Goal: Task Accomplishment & Management: Manage account settings

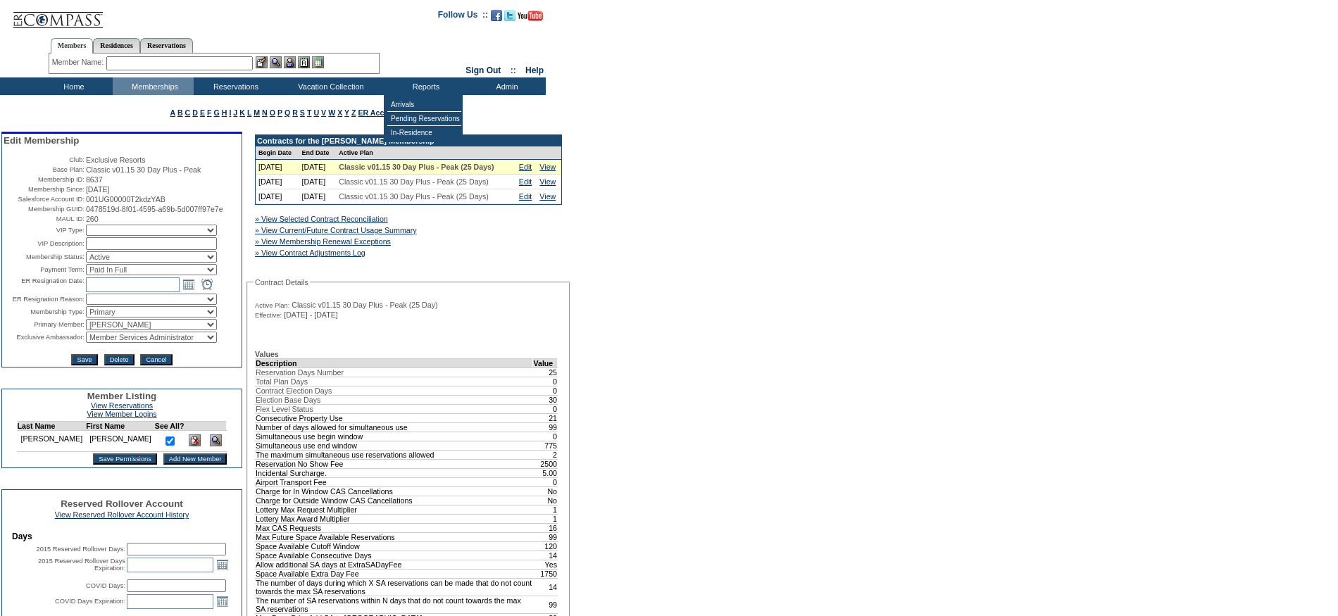
click at [211, 343] on select "IT Group Admin Alma Smith Peter Dawson Team Accounting (MSM) Stephanie Simons S…" at bounding box center [151, 337] width 131 height 11
select select "60291"
click at [86, 343] on select "IT Group Admin Alma Smith Peter Dawson Team Accounting (MSM) Stephanie Simons S…" at bounding box center [151, 337] width 131 height 11
click at [82, 366] on input "Save" at bounding box center [84, 359] width 26 height 11
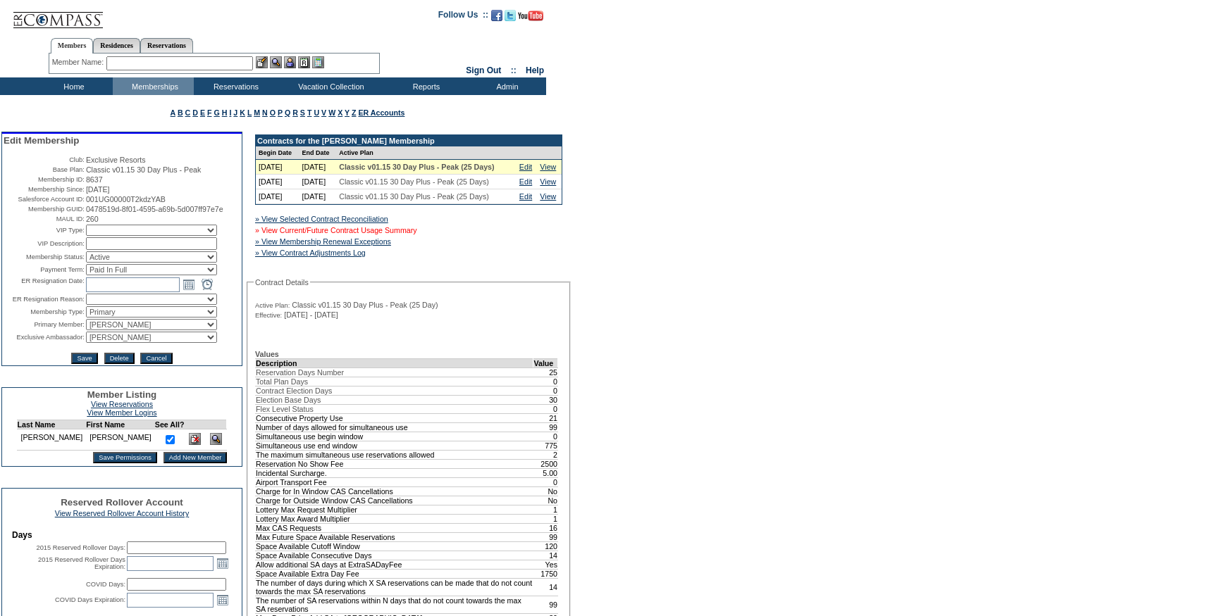
click at [406, 235] on link "» View Current/Future Contract Usage Summary" at bounding box center [336, 230] width 162 height 8
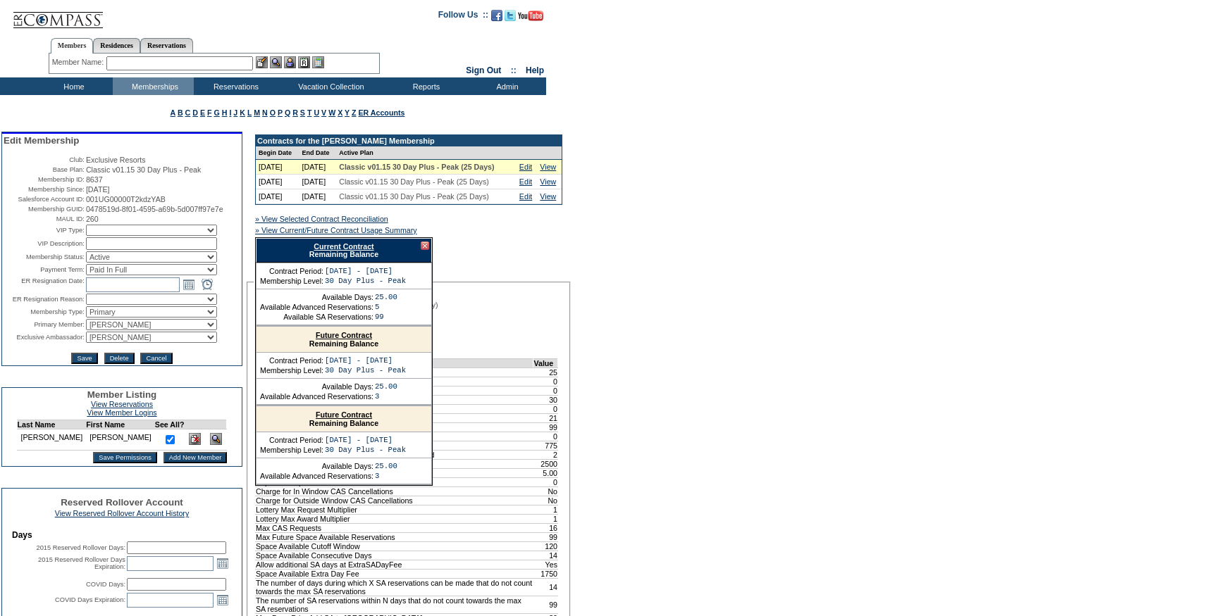
click at [335, 251] on link "Current Contract" at bounding box center [343, 246] width 60 height 8
click at [528, 171] on link "Edit" at bounding box center [525, 167] width 13 height 8
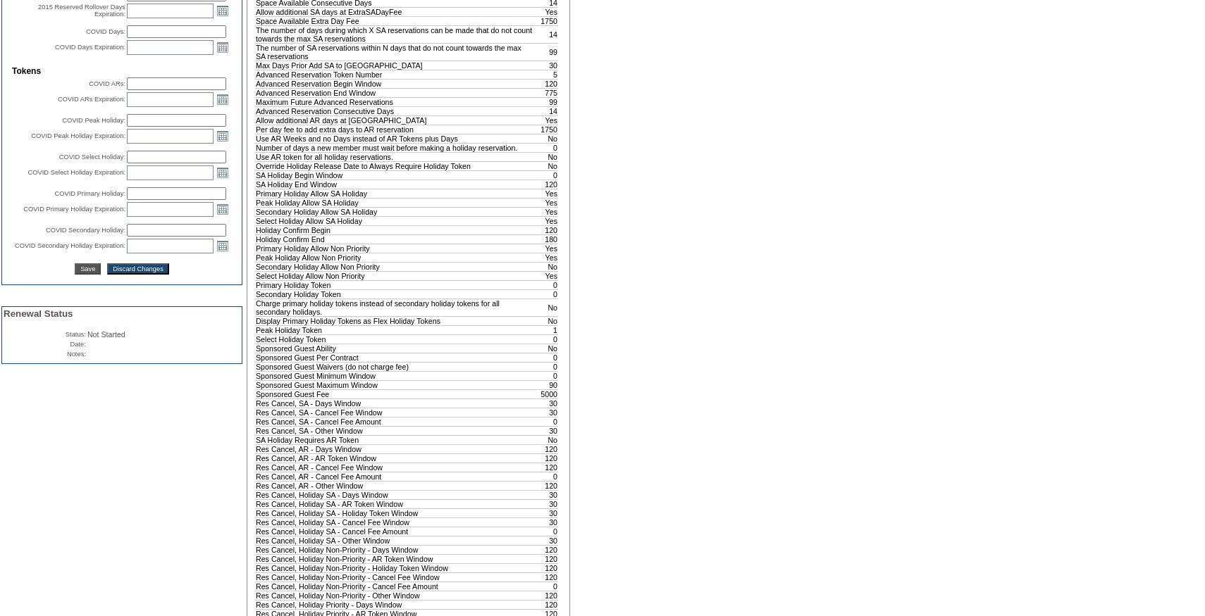
scroll to position [999, 0]
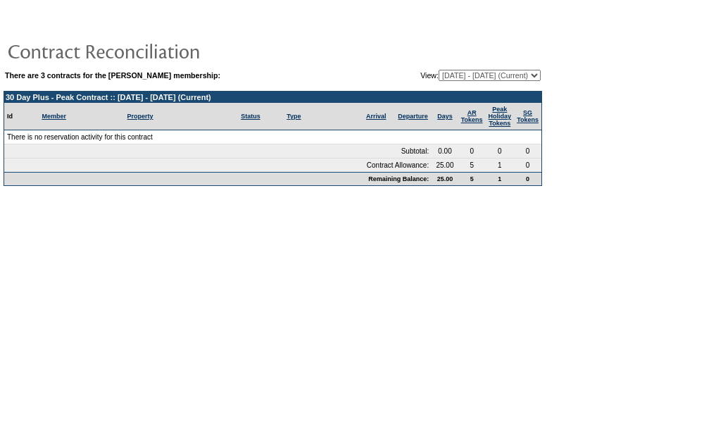
click at [447, 73] on select "09/30/25 - 09/30/26 (Current) 10/01/26 - 09/30/27 10/01/27 - 09/30/28" at bounding box center [490, 75] width 102 height 11
click at [439, 70] on select "09/30/25 - 09/30/26 (Current) 10/01/26 - 09/30/27 10/01/27 - 09/30/28" at bounding box center [490, 75] width 102 height 11
click at [447, 73] on select "09/30/25 - 09/30/26 (Current) 10/01/26 - 09/30/27 10/01/27 - 09/30/28" at bounding box center [490, 75] width 102 height 11
select select "162553"
click at [439, 70] on select "09/30/25 - 09/30/26 (Current) 10/01/26 - 09/30/27 10/01/27 - 09/30/28" at bounding box center [490, 75] width 102 height 11
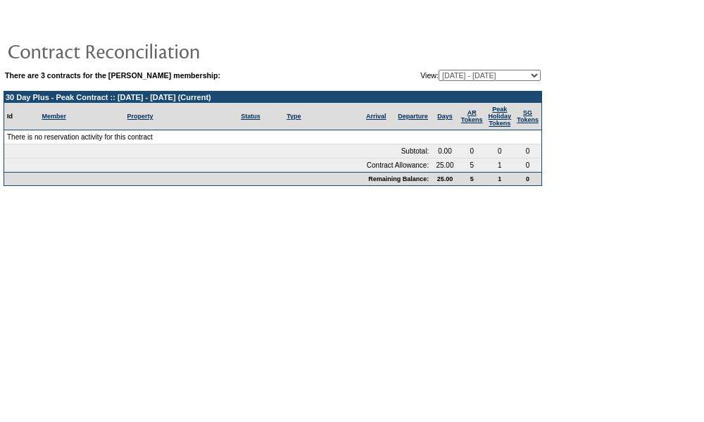
click at [452, 75] on select "09/30/25 - 09/30/26 (Current) 10/01/26 - 09/30/27 10/01/27 - 09/30/28" at bounding box center [490, 75] width 102 height 11
